Goal: Task Accomplishment & Management: Use online tool/utility

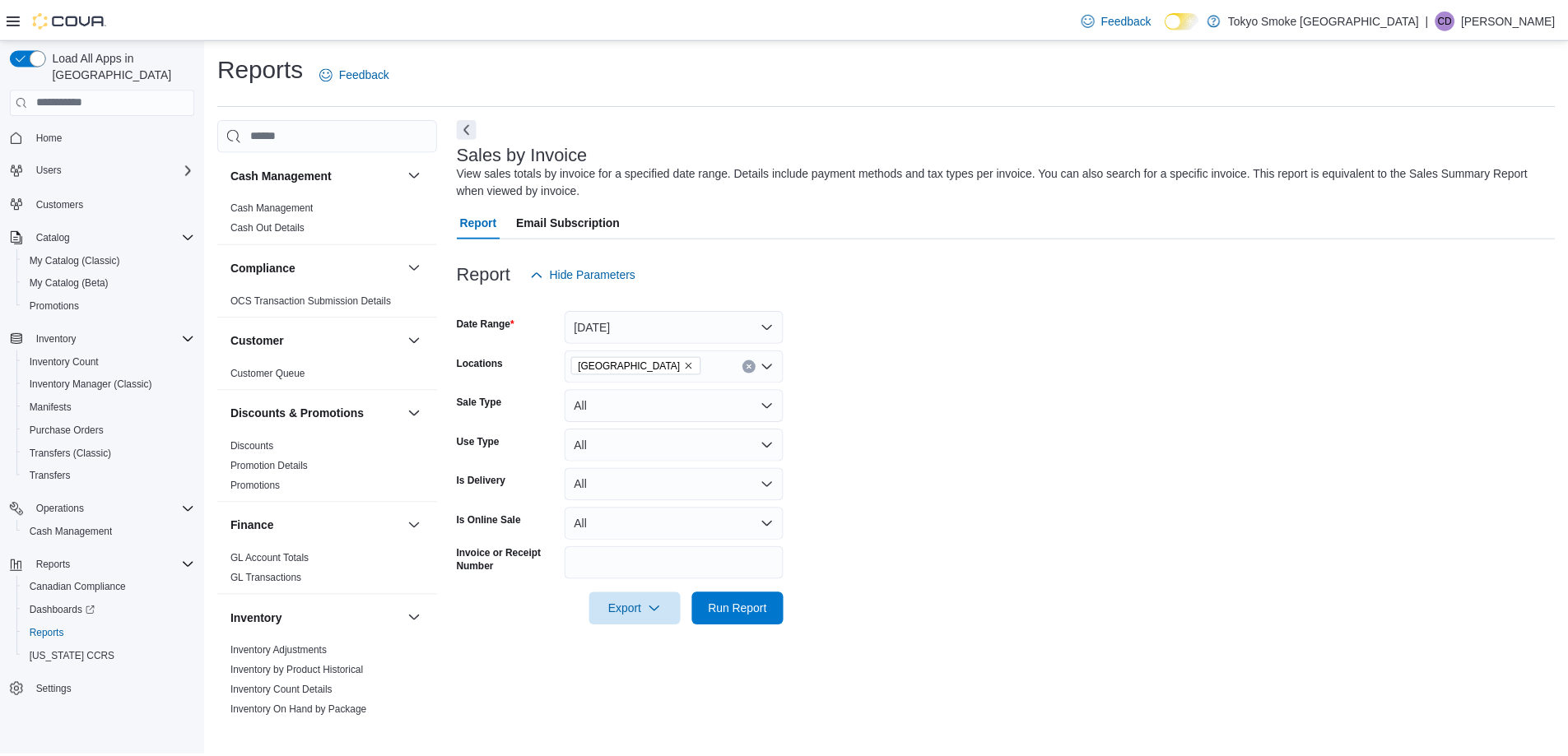
scroll to position [941, 0]
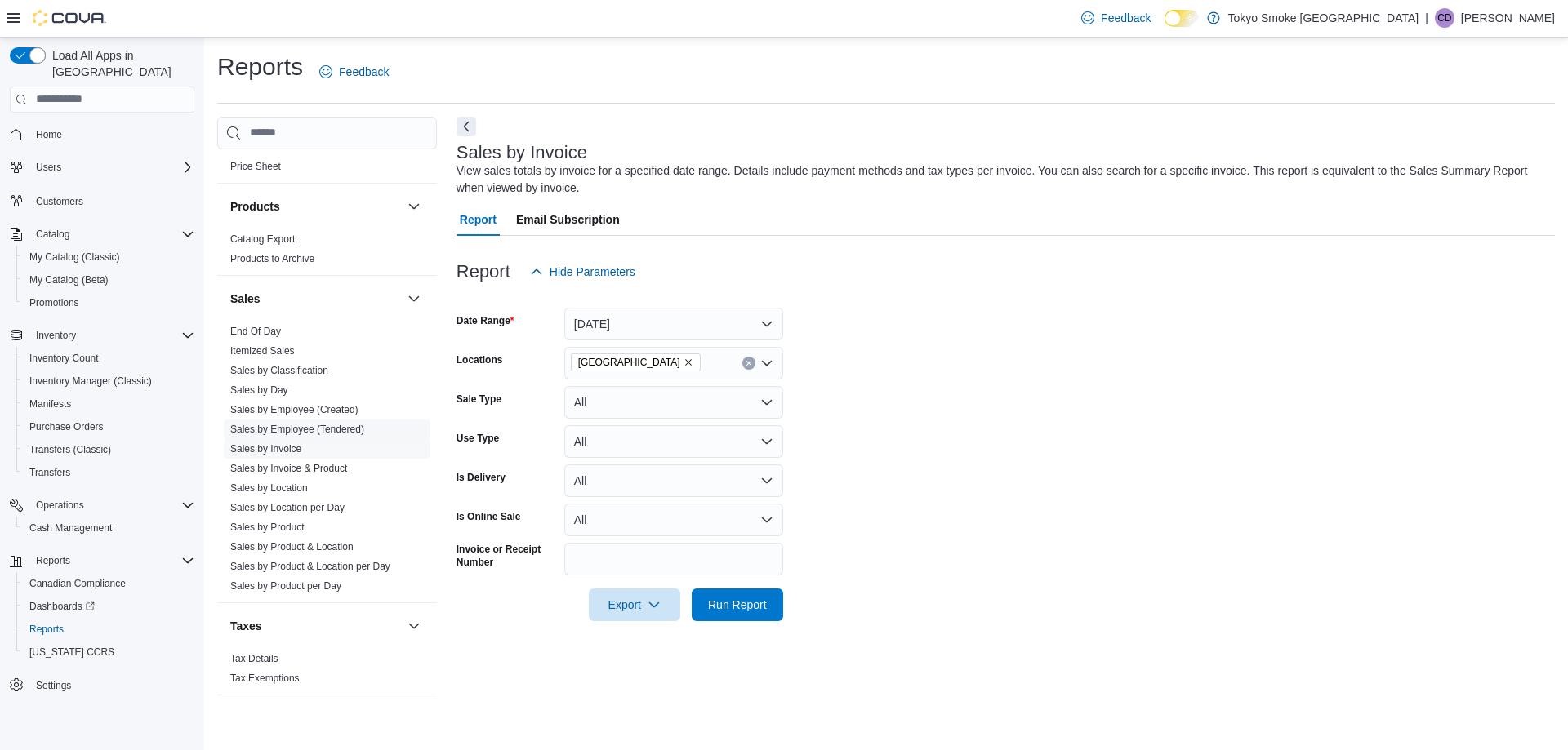
click at [304, 426] on link "Sales by Employee (Tendered)" at bounding box center [297, 429] width 134 height 11
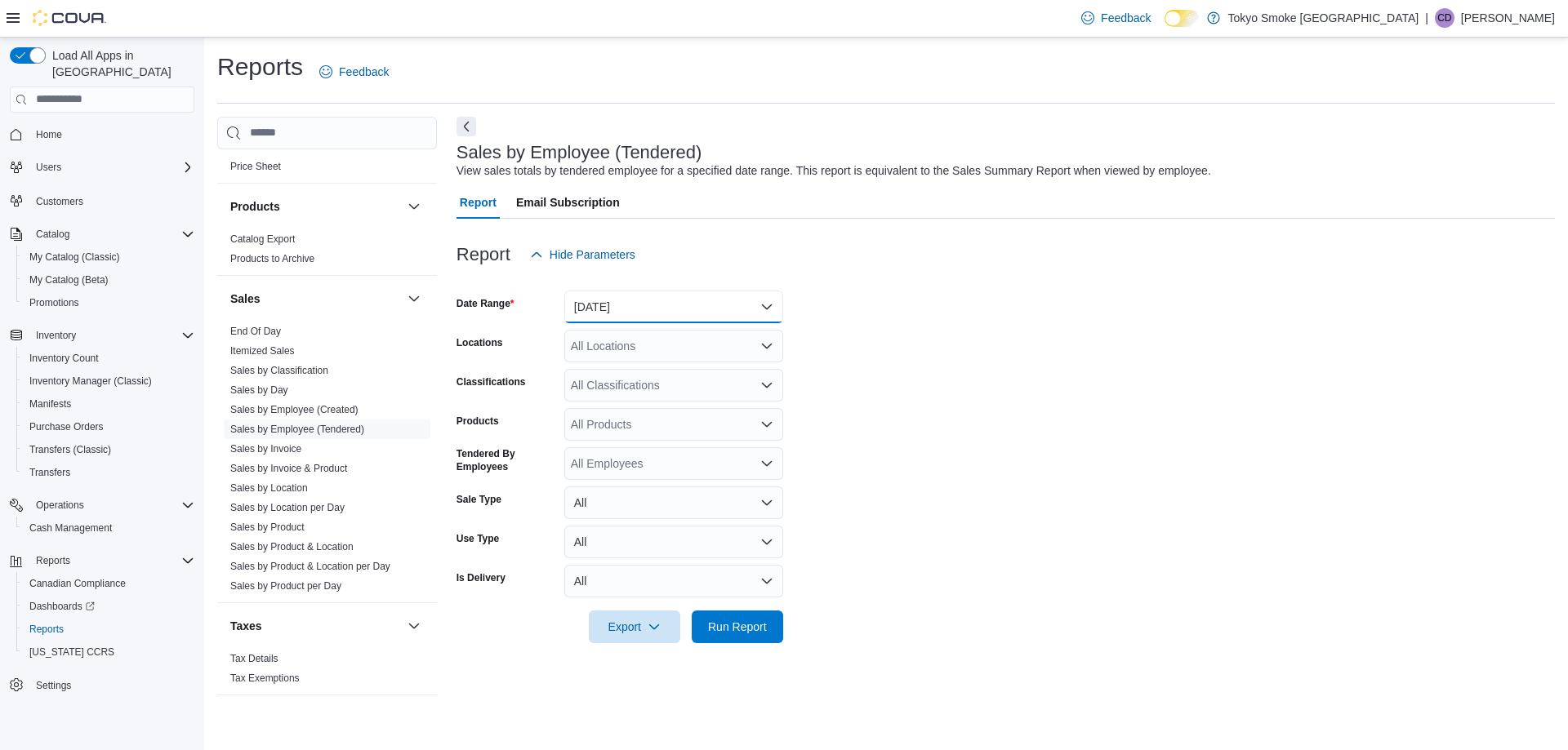
click at [641, 312] on button "[DATE]" at bounding box center [673, 307] width 219 height 33
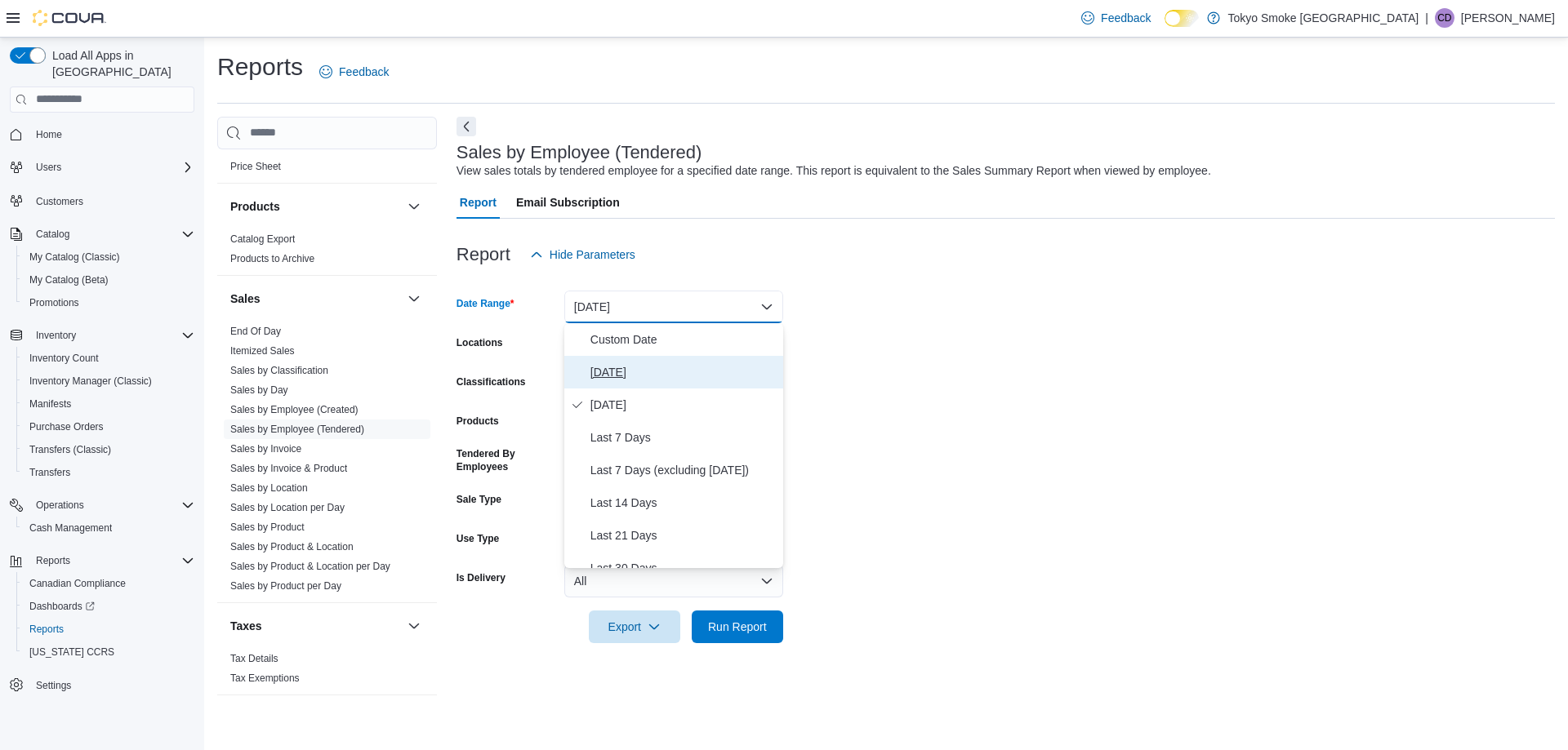
click at [603, 377] on span "[DATE]" at bounding box center [683, 372] width 186 height 20
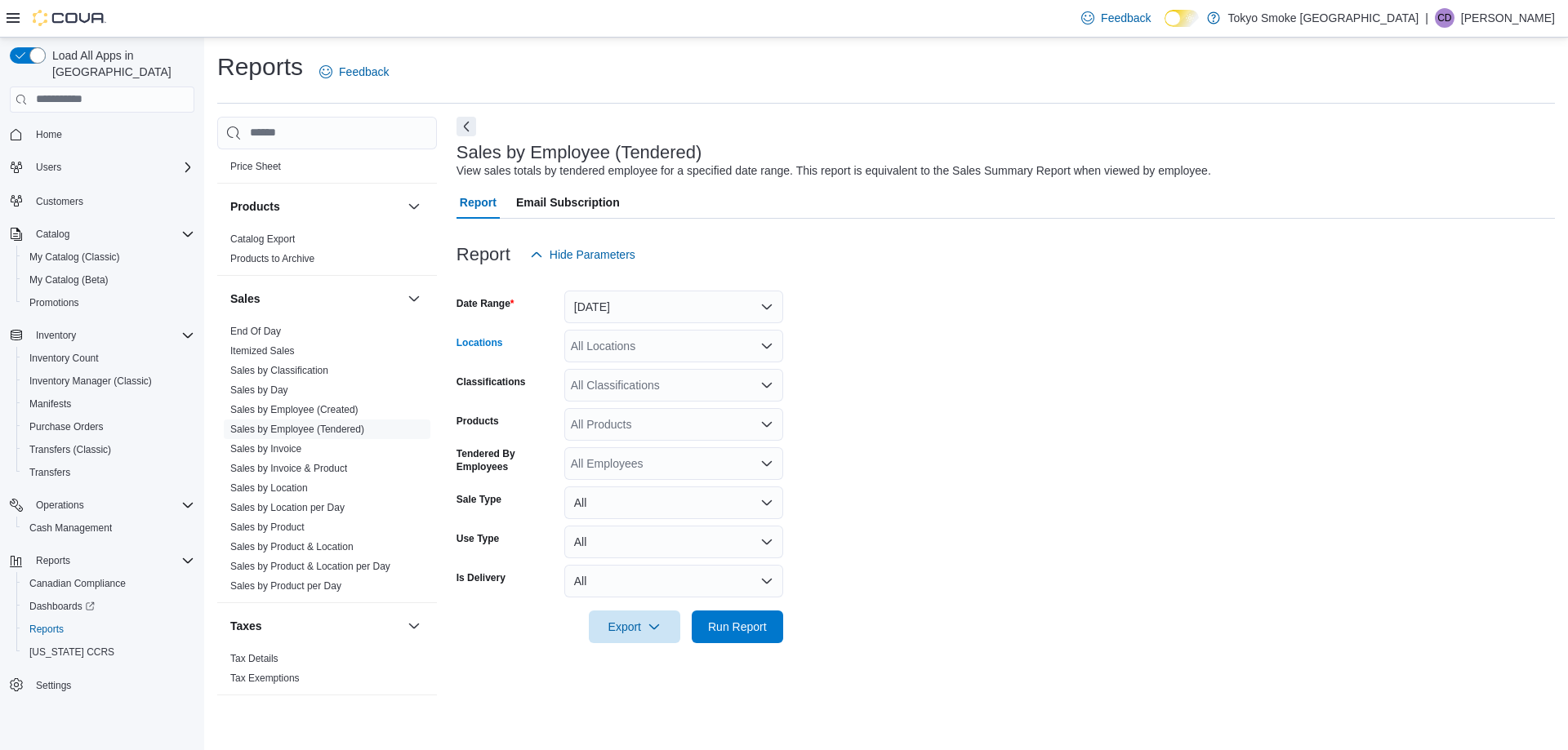
click at [648, 354] on div "All Locations" at bounding box center [673, 346] width 219 height 33
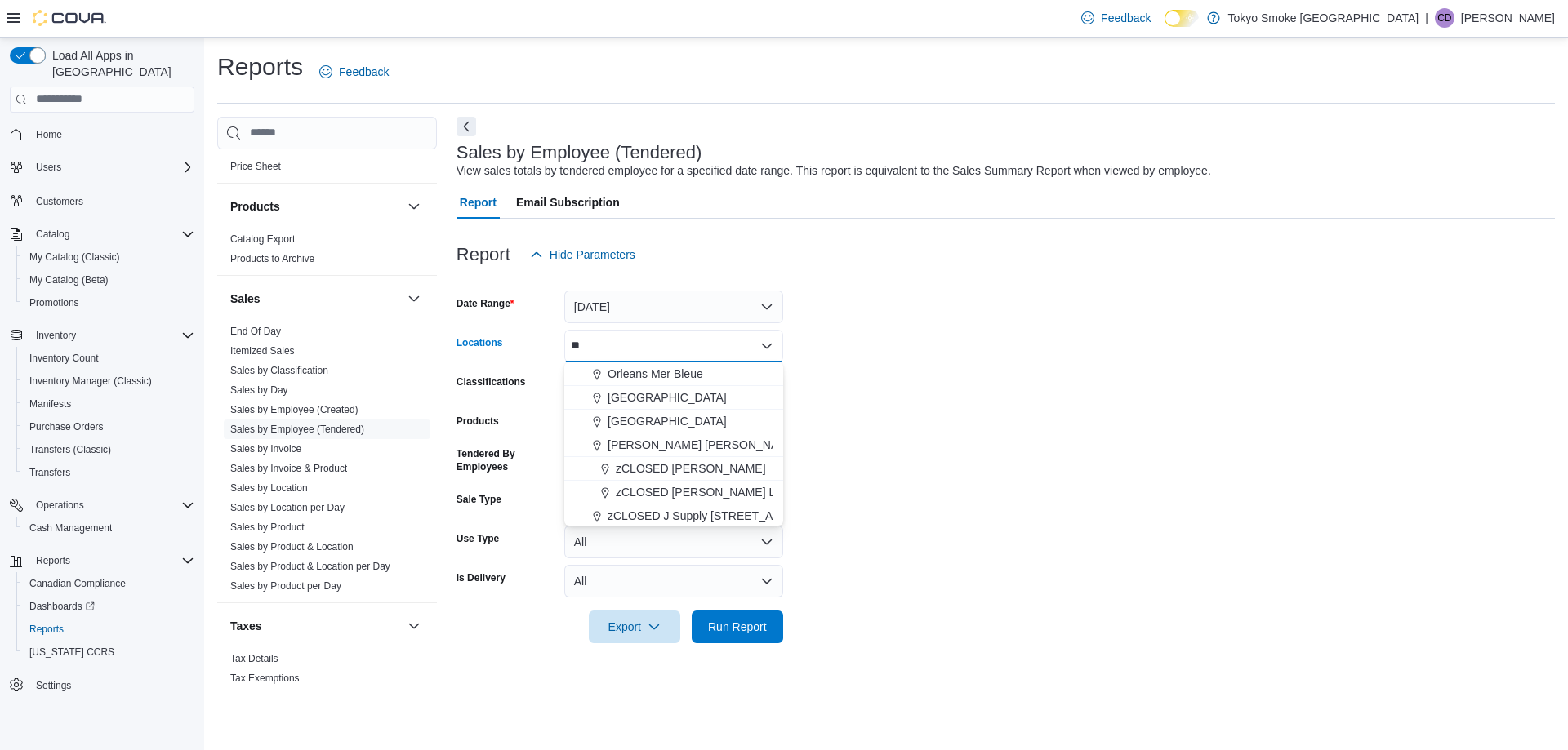
type input "***"
click at [1000, 625] on form "Date Range [DATE] Locations [GEOGRAPHIC_DATA] Combo box. Selected. [GEOGRAPHIC_…" at bounding box center [1005, 457] width 1098 height 372
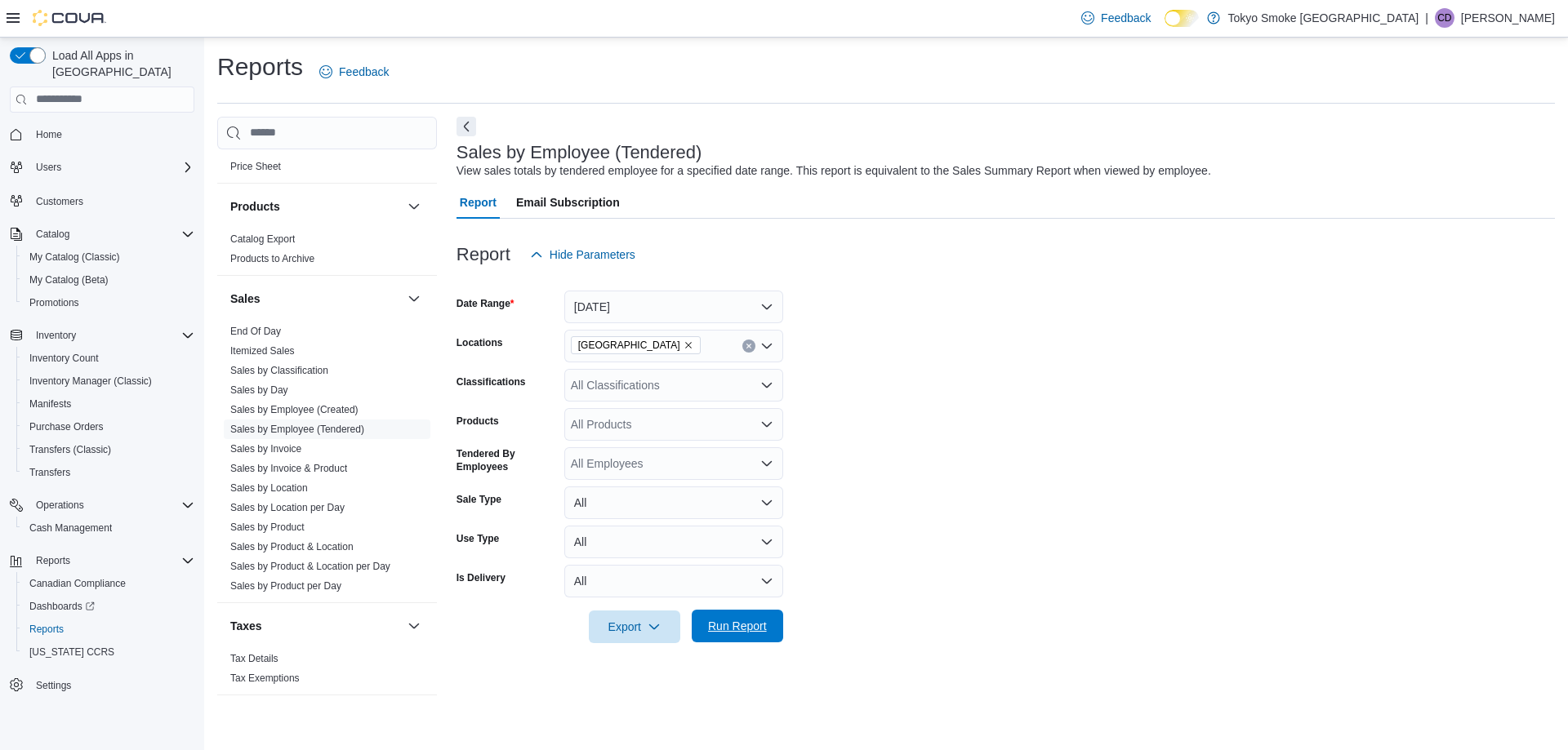
click at [742, 630] on span "Run Report" at bounding box center [737, 625] width 59 height 16
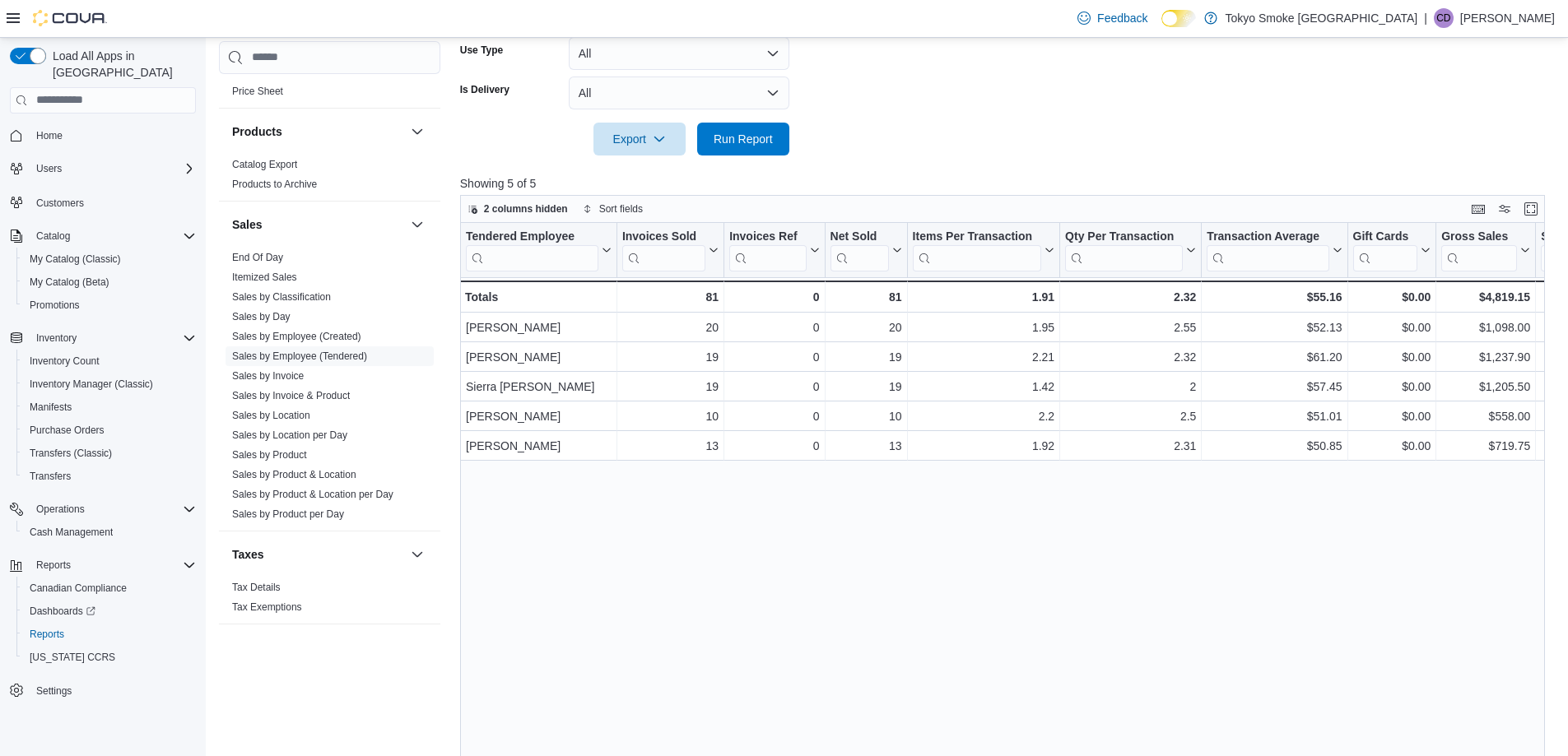
scroll to position [494, 0]
click at [243, 385] on span "Sales by Invoice" at bounding box center [330, 376] width 208 height 20
click at [248, 380] on link "Sales by Invoice" at bounding box center [268, 376] width 72 height 11
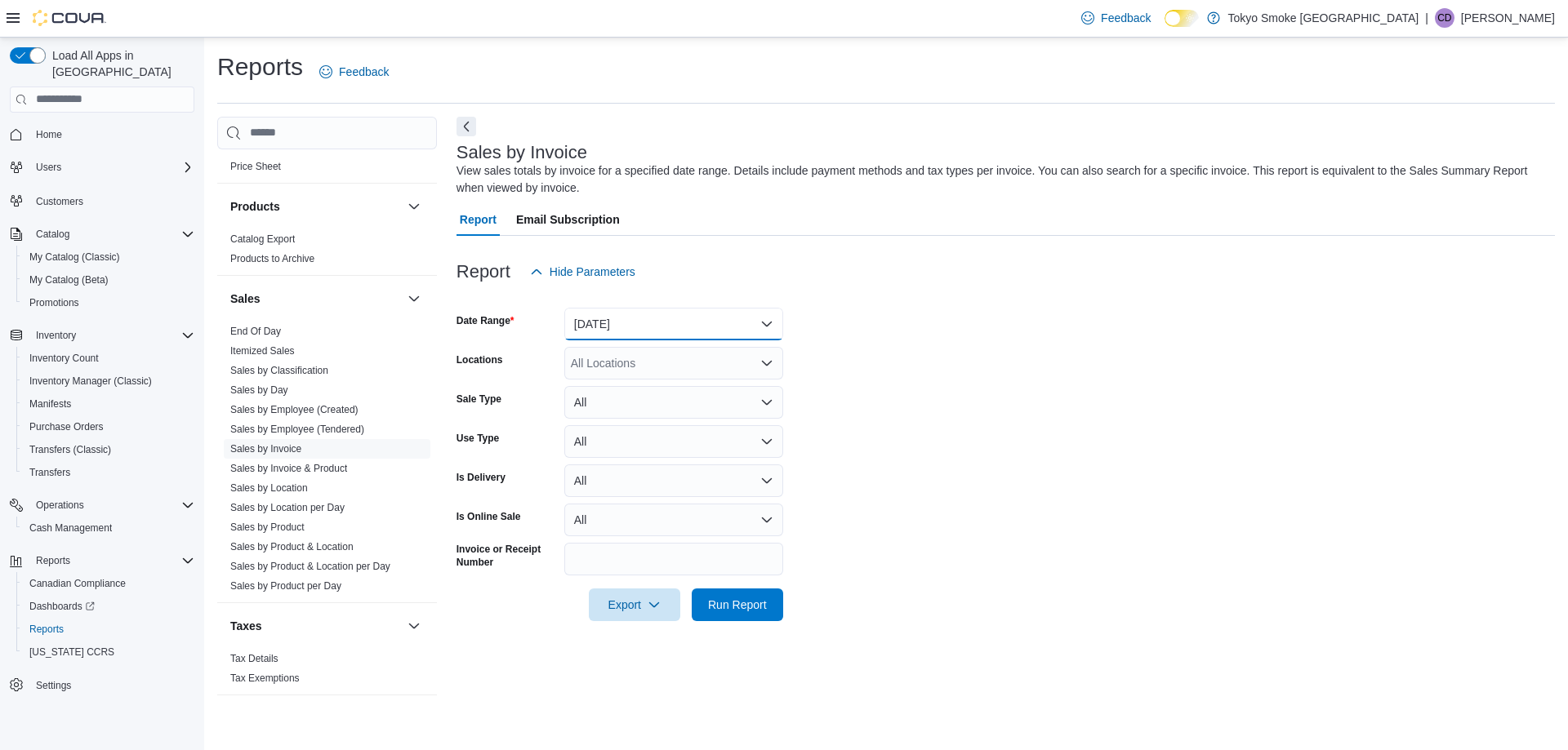
click at [694, 320] on button "[DATE]" at bounding box center [673, 324] width 219 height 33
click at [643, 429] on span "[DATE]" at bounding box center [683, 422] width 186 height 20
click at [627, 323] on button "[DATE]" at bounding box center [673, 324] width 219 height 33
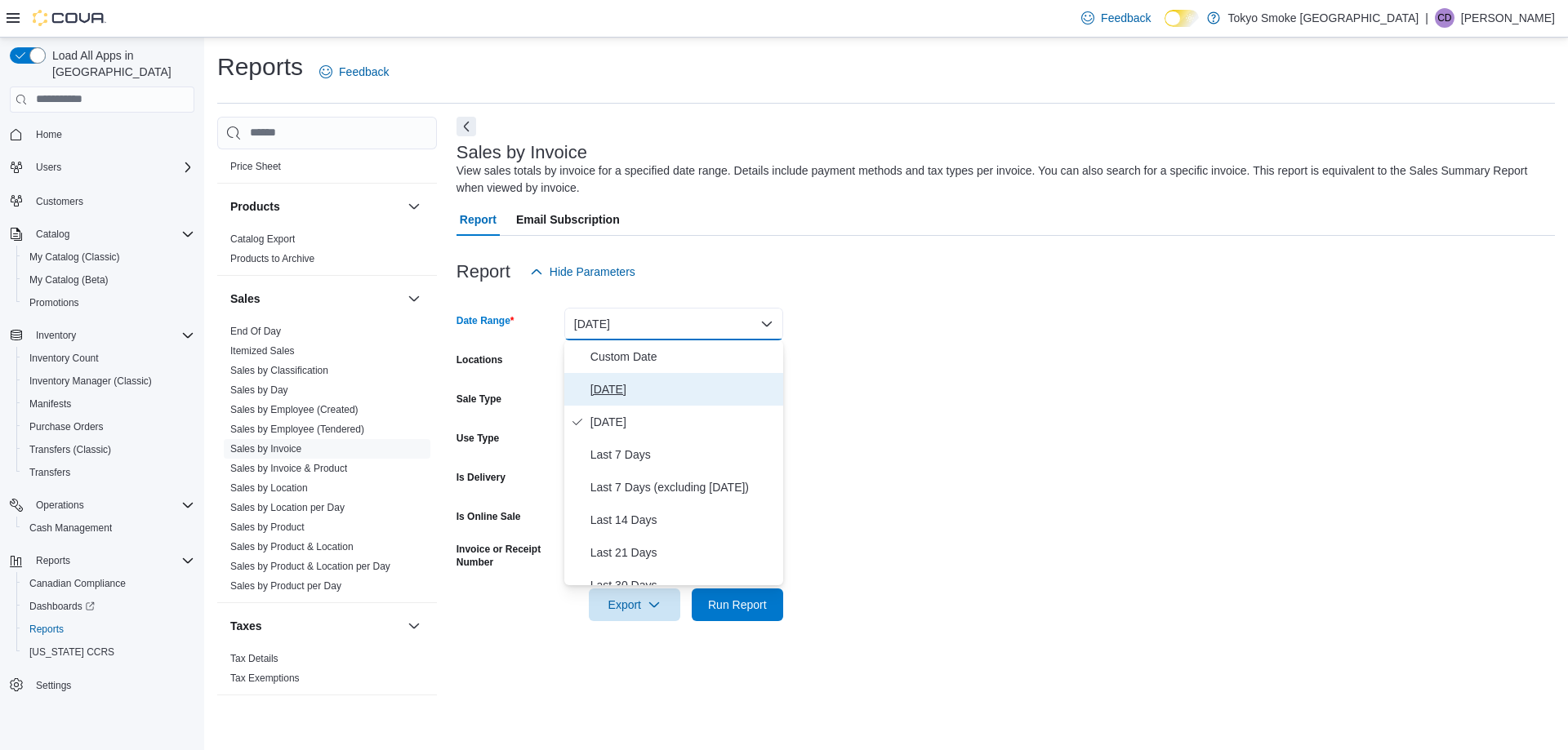
click at [613, 375] on button "[DATE]" at bounding box center [673, 389] width 219 height 33
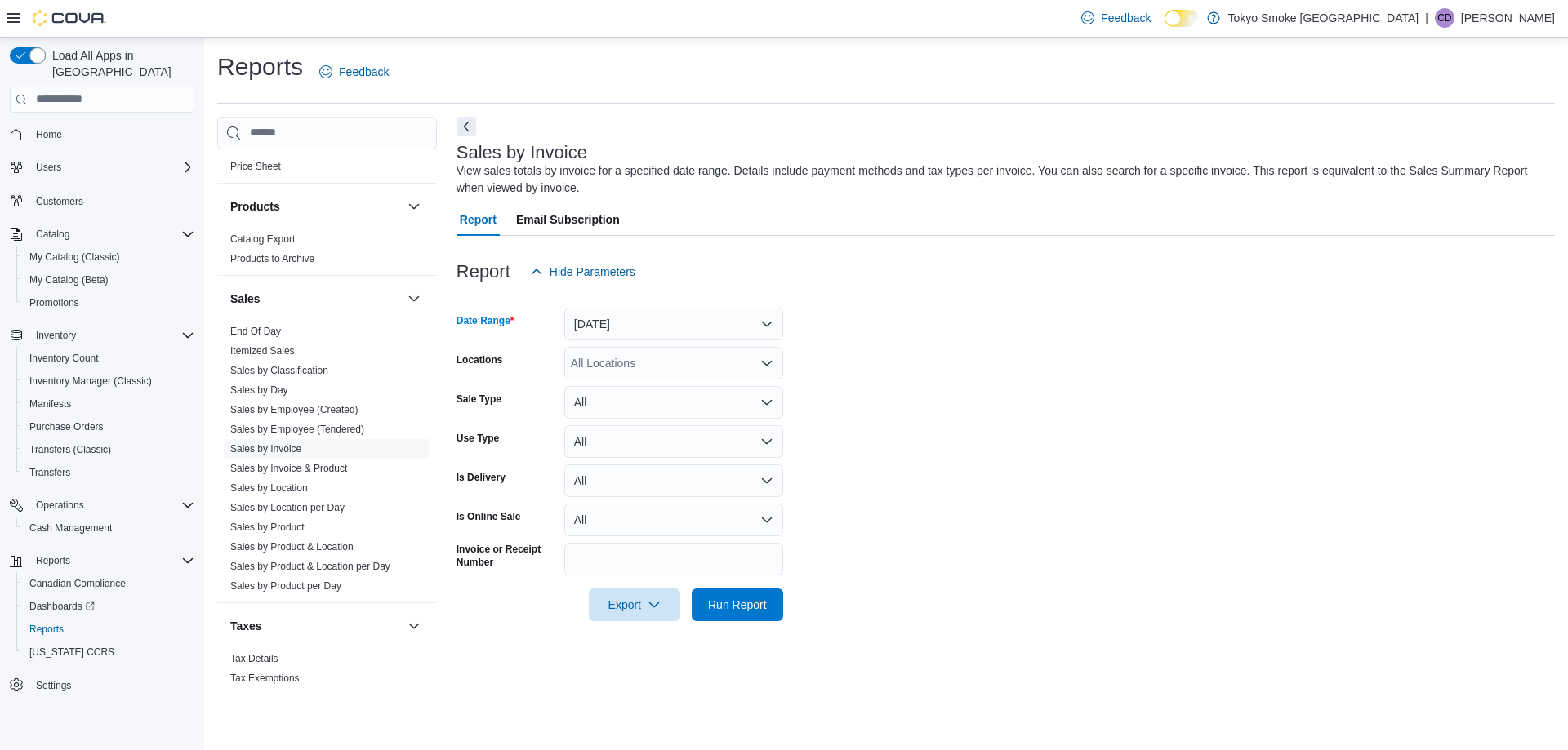
click at [645, 369] on div "All Locations" at bounding box center [673, 363] width 219 height 33
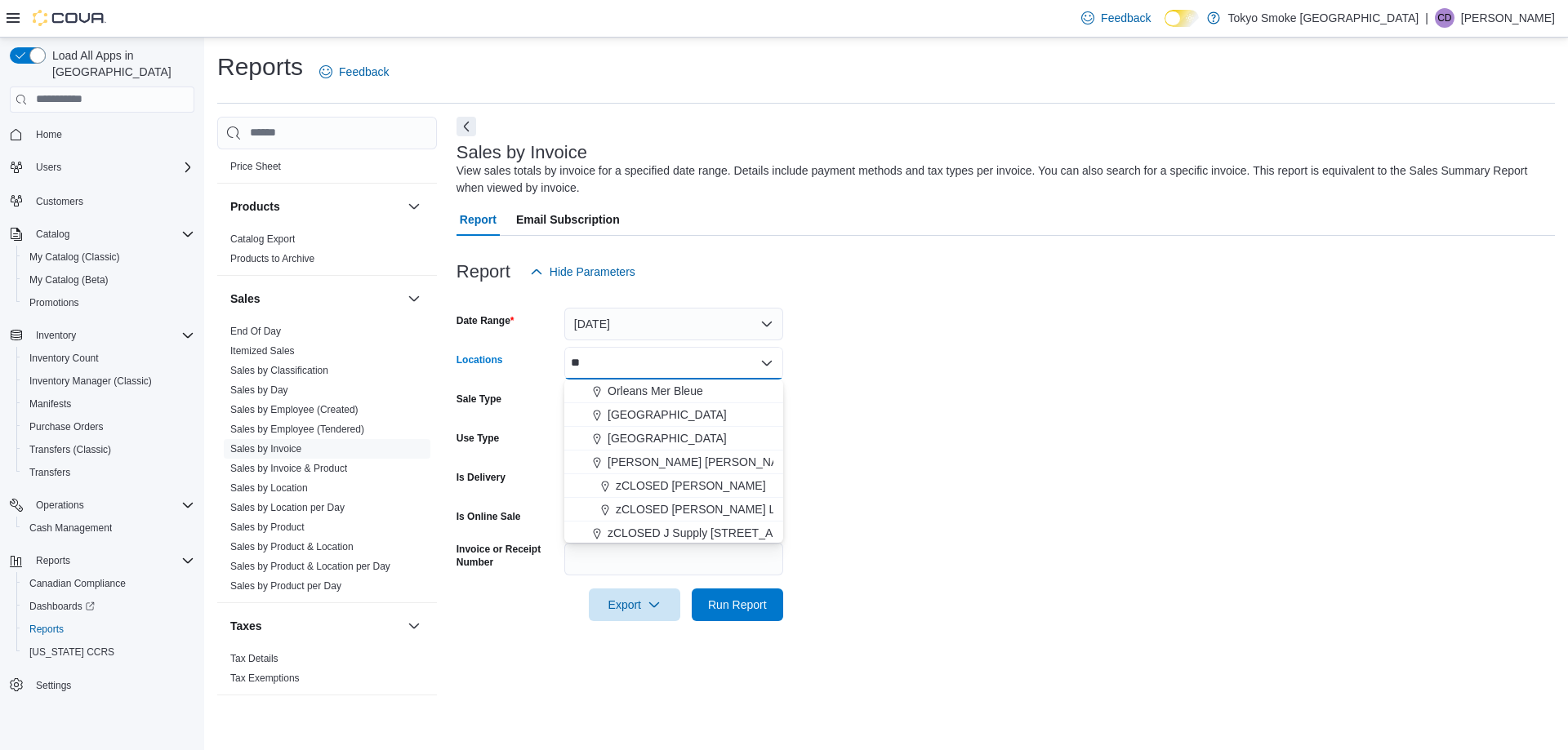
type input "***"
click at [610, 608] on span "Export" at bounding box center [634, 604] width 72 height 33
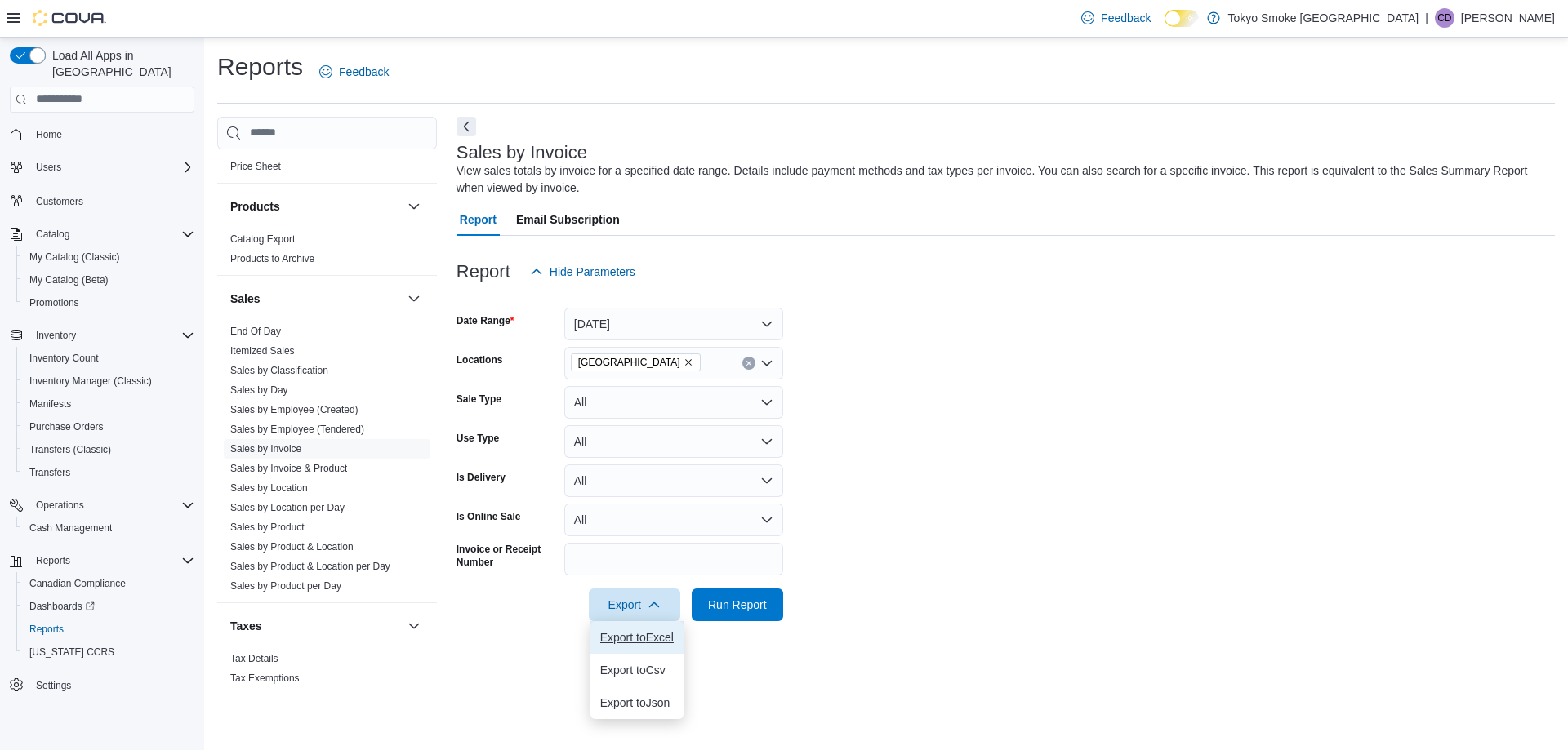
click at [637, 646] on button "Export to Excel" at bounding box center [637, 638] width 93 height 33
